Goal: Task Accomplishment & Management: Complete application form

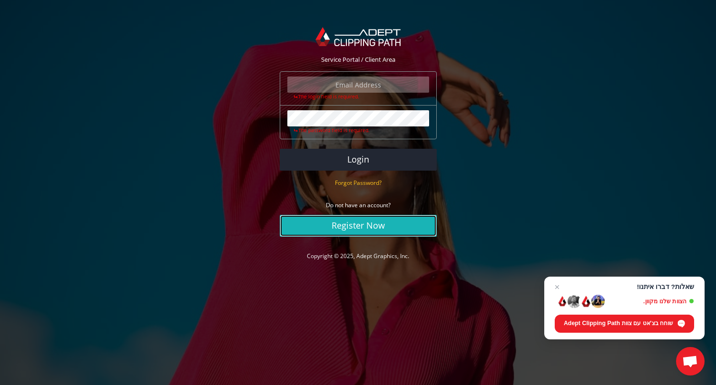
click at [361, 223] on link "Register Now" at bounding box center [358, 226] width 157 height 22
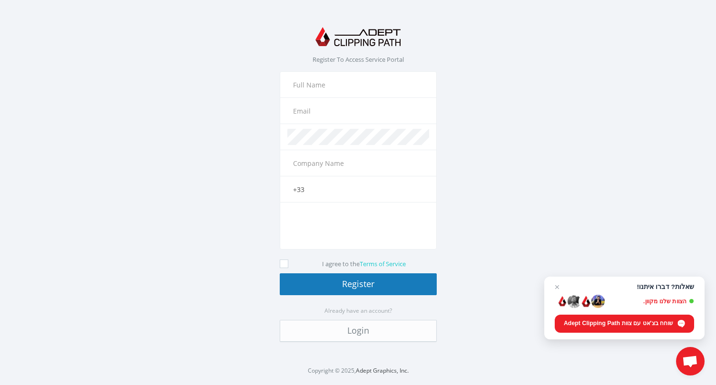
click at [311, 111] on input "text" at bounding box center [358, 111] width 142 height 16
type input "g"
click at [296, 92] on input "text" at bounding box center [358, 85] width 142 height 16
type input "[PERSON_NAME]"
click at [296, 113] on input "text" at bounding box center [358, 111] width 142 height 16
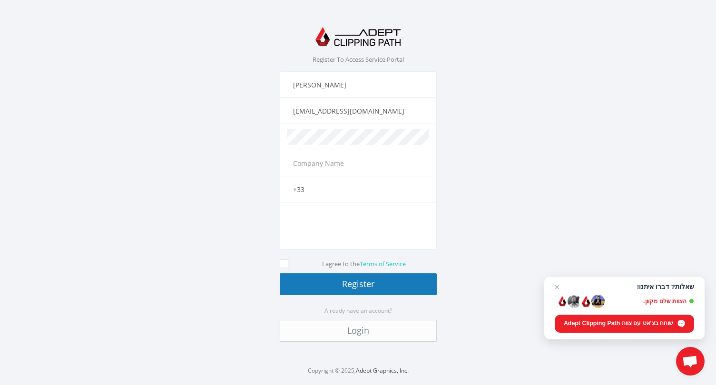
type input "galieytanstudio@gmail.com"
click at [309, 165] on input "text" at bounding box center [358, 163] width 142 height 16
type input "Gali Eytan Photography"
click at [329, 194] on input "+33" at bounding box center [358, 189] width 142 height 16
type input "+33 6 52 55 94 42"
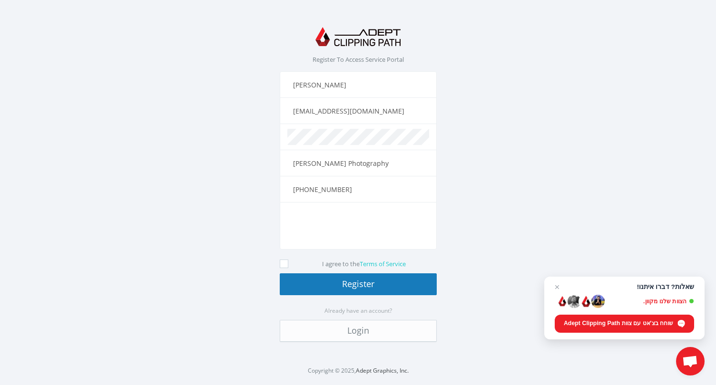
click at [282, 266] on icon at bounding box center [284, 264] width 9 height 9
click at [282, 266] on input "I agree to the Terms of Service" at bounding box center [285, 264] width 6 height 6
checkbox input "true"
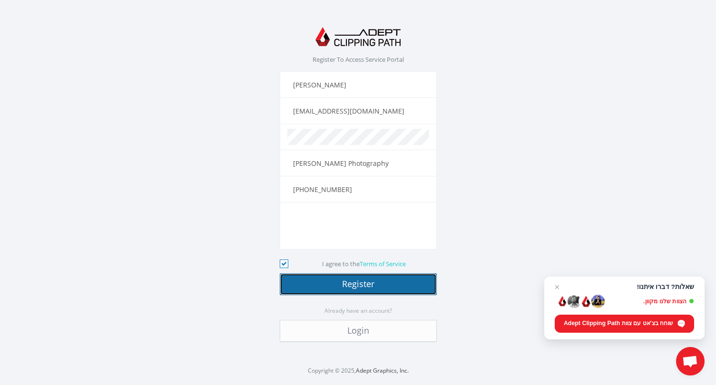
click at [331, 284] on button "Register" at bounding box center [358, 284] width 157 height 22
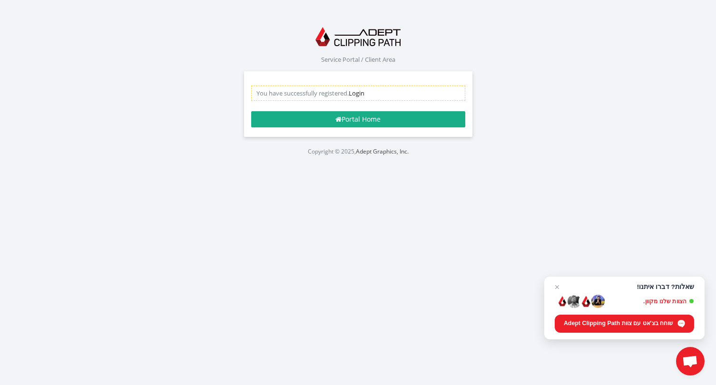
click at [359, 95] on link "Login" at bounding box center [357, 93] width 16 height 9
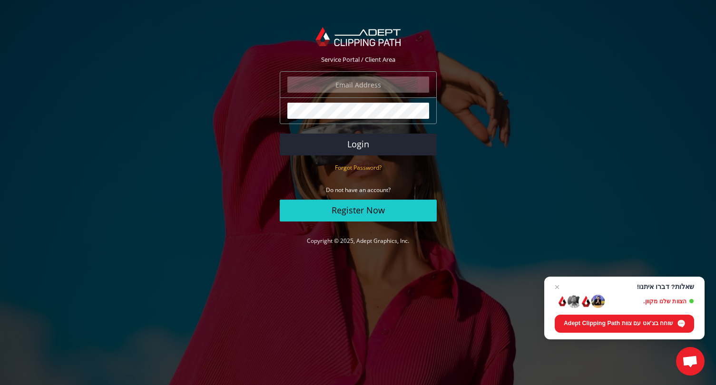
click at [344, 84] on input "email" at bounding box center [358, 85] width 142 height 16
type input "galieytanstudio@gmail.com"
click at [359, 146] on button "Login" at bounding box center [358, 145] width 157 height 22
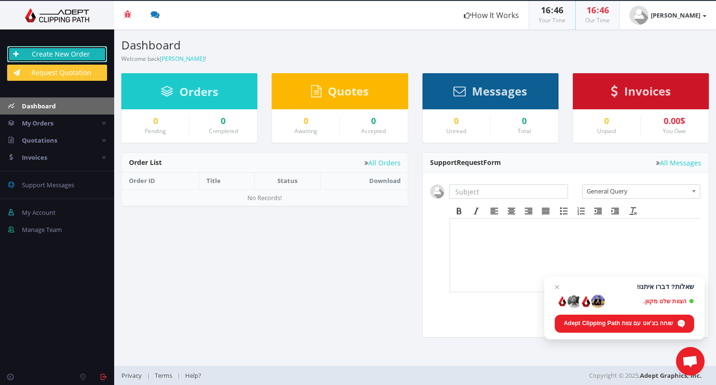
click at [64, 52] on link "Create New Order" at bounding box center [57, 54] width 100 height 16
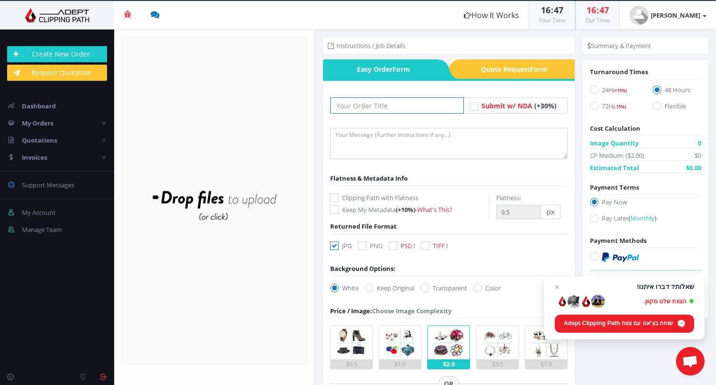
click at [364, 107] on input "text" at bounding box center [397, 105] width 134 height 16
